Goal: Task Accomplishment & Management: Use online tool/utility

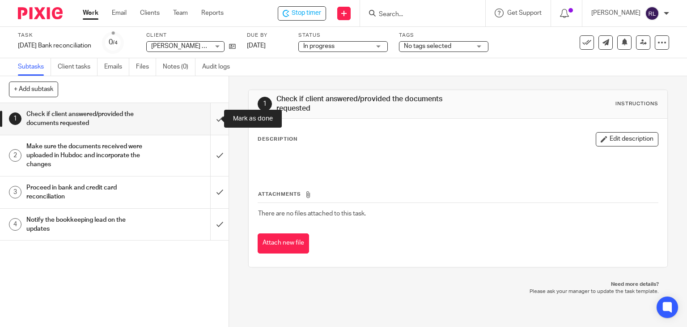
click at [206, 119] on input "submit" at bounding box center [114, 119] width 229 height 32
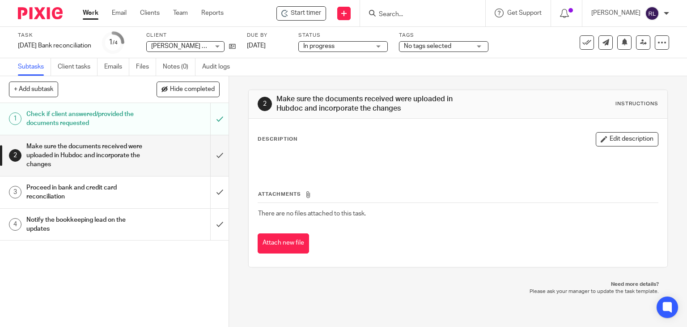
click at [89, 12] on link "Work" at bounding box center [91, 13] width 16 height 9
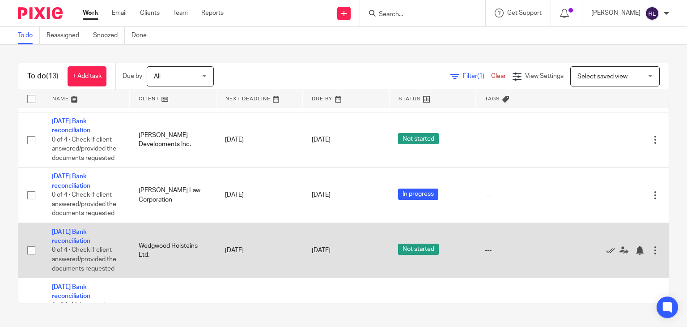
scroll to position [313, 0]
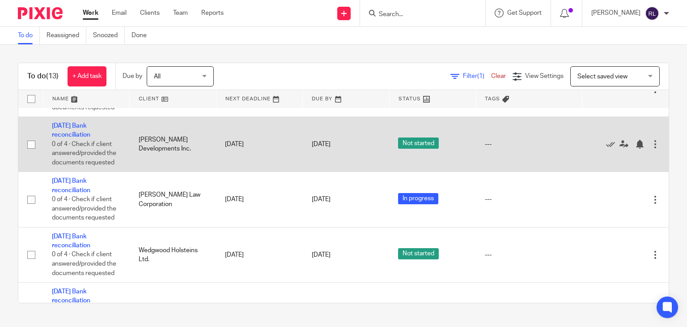
click at [67, 152] on td "August 2025 Bank reconciliation 0 of 4 · Check if client answered/provided the …" at bounding box center [86, 144] width 87 height 55
click at [71, 138] on link "[DATE] Bank reconciliation" at bounding box center [71, 130] width 38 height 15
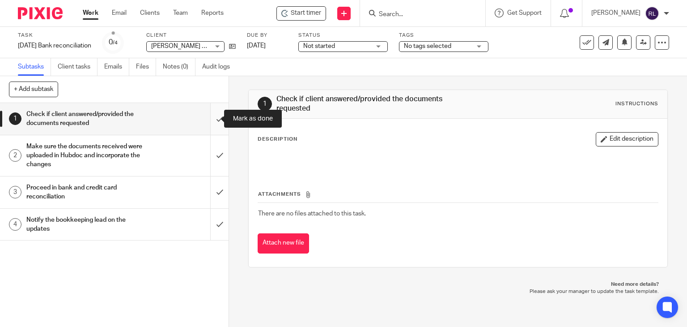
click at [212, 121] on input "submit" at bounding box center [114, 119] width 229 height 32
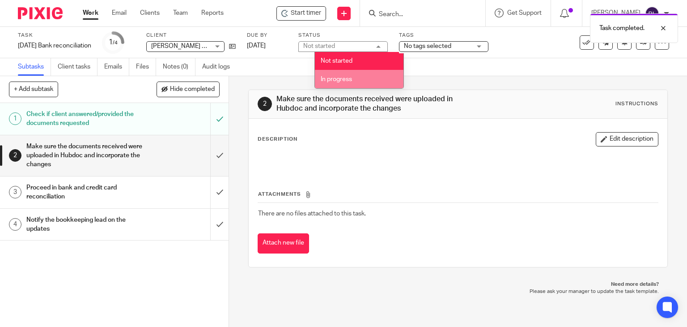
click at [336, 74] on li "In progress" at bounding box center [359, 79] width 89 height 18
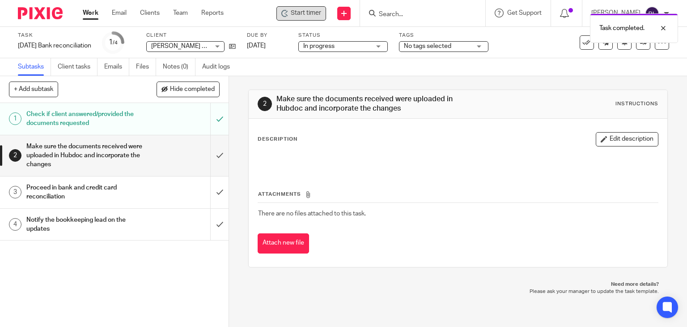
click at [302, 15] on span "Start timer" at bounding box center [306, 13] width 30 height 9
